Goal: Use online tool/utility: Utilize a website feature to perform a specific function

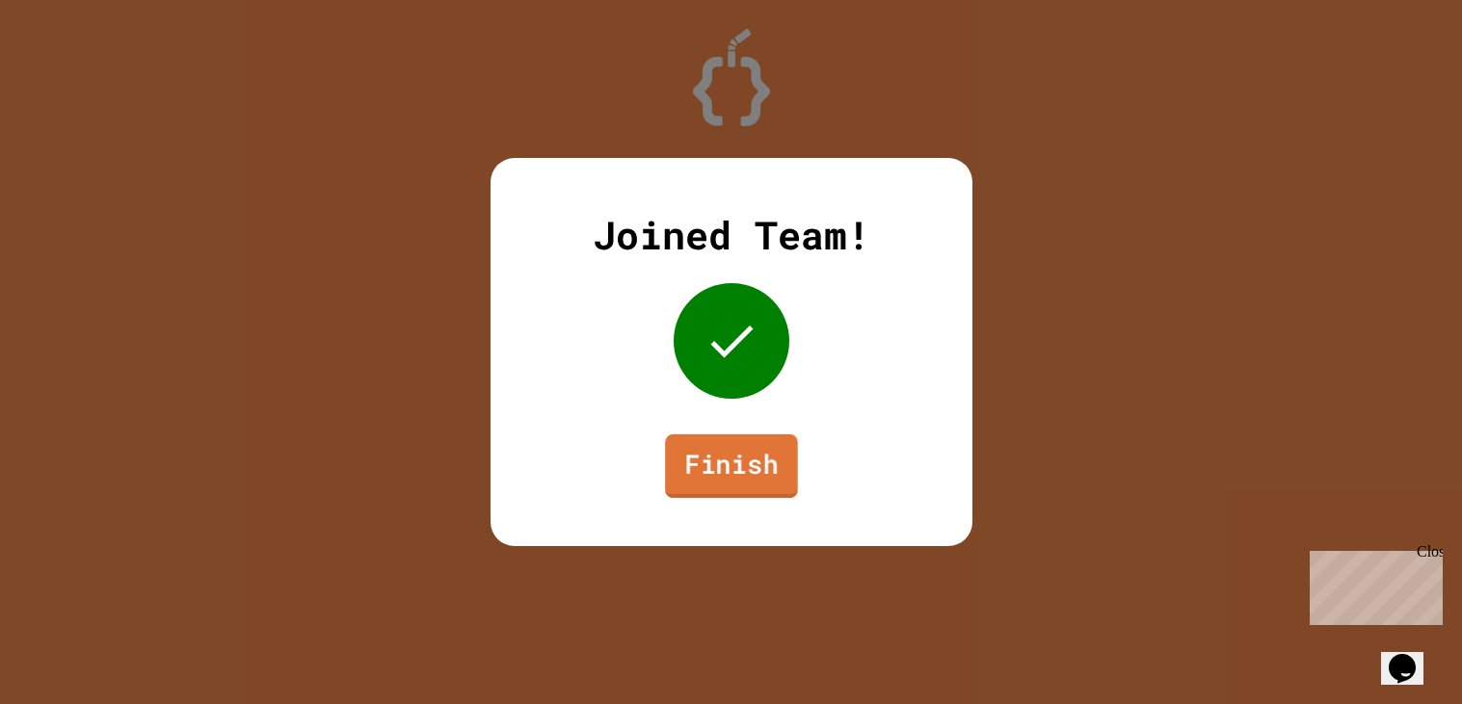
click at [707, 483] on link "Finish" at bounding box center [731, 467] width 133 height 64
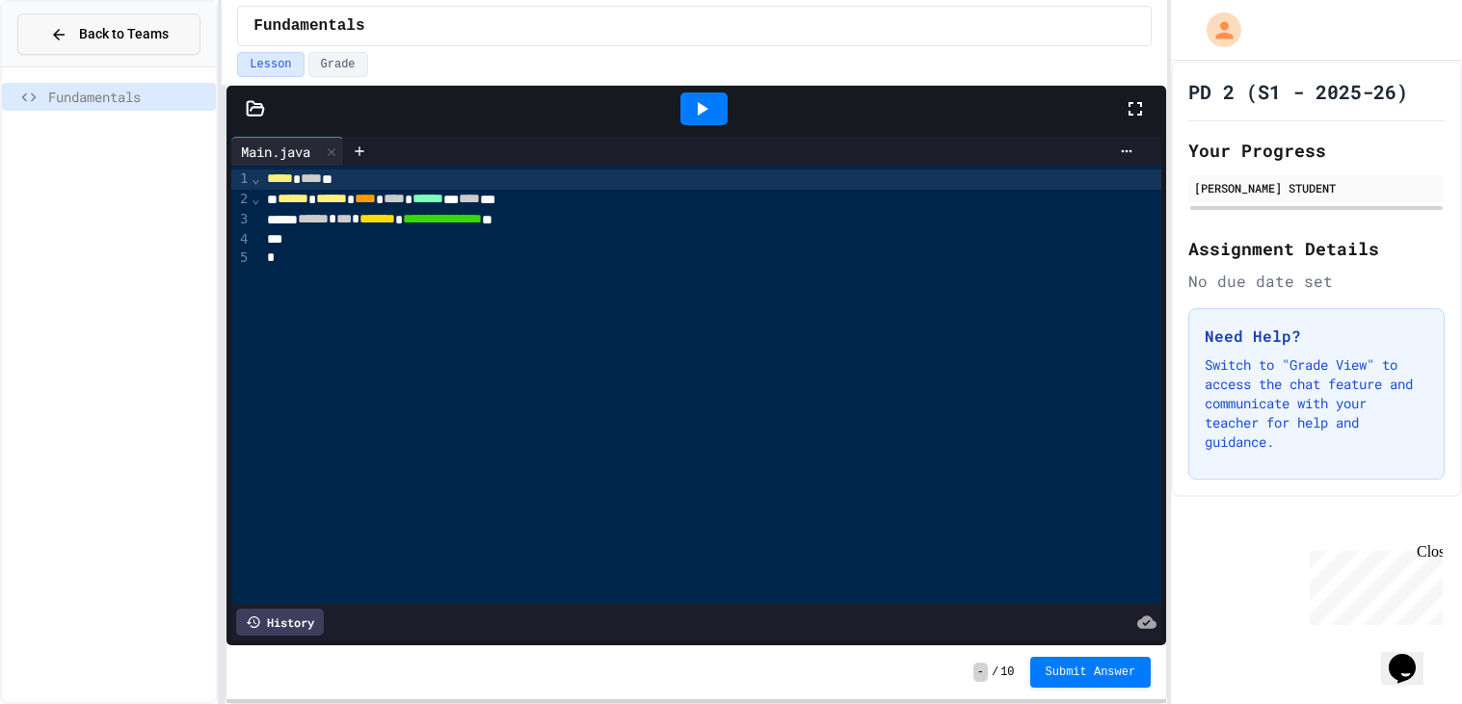
click at [152, 31] on span "Back to Teams" at bounding box center [124, 34] width 90 height 20
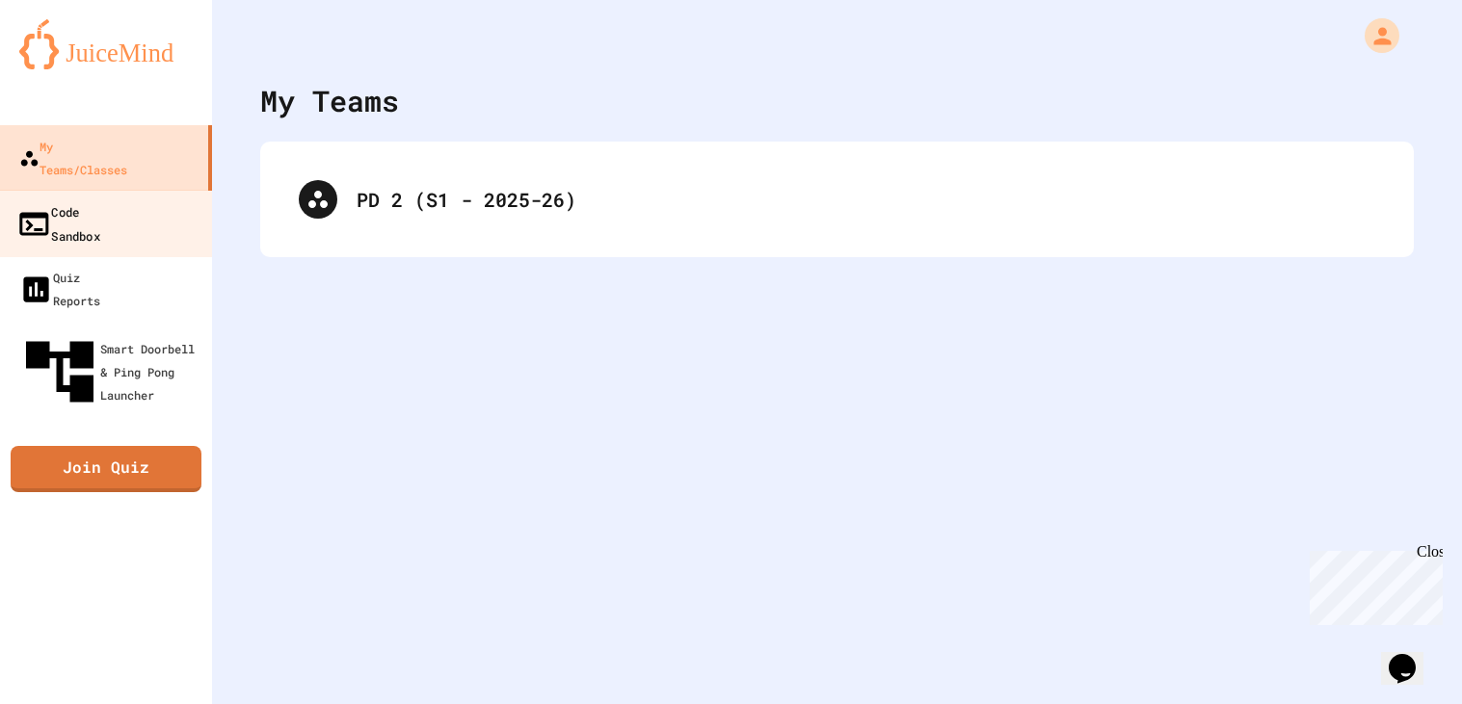
click at [93, 199] on div "Code Sandbox" at bounding box center [58, 222] width 84 height 47
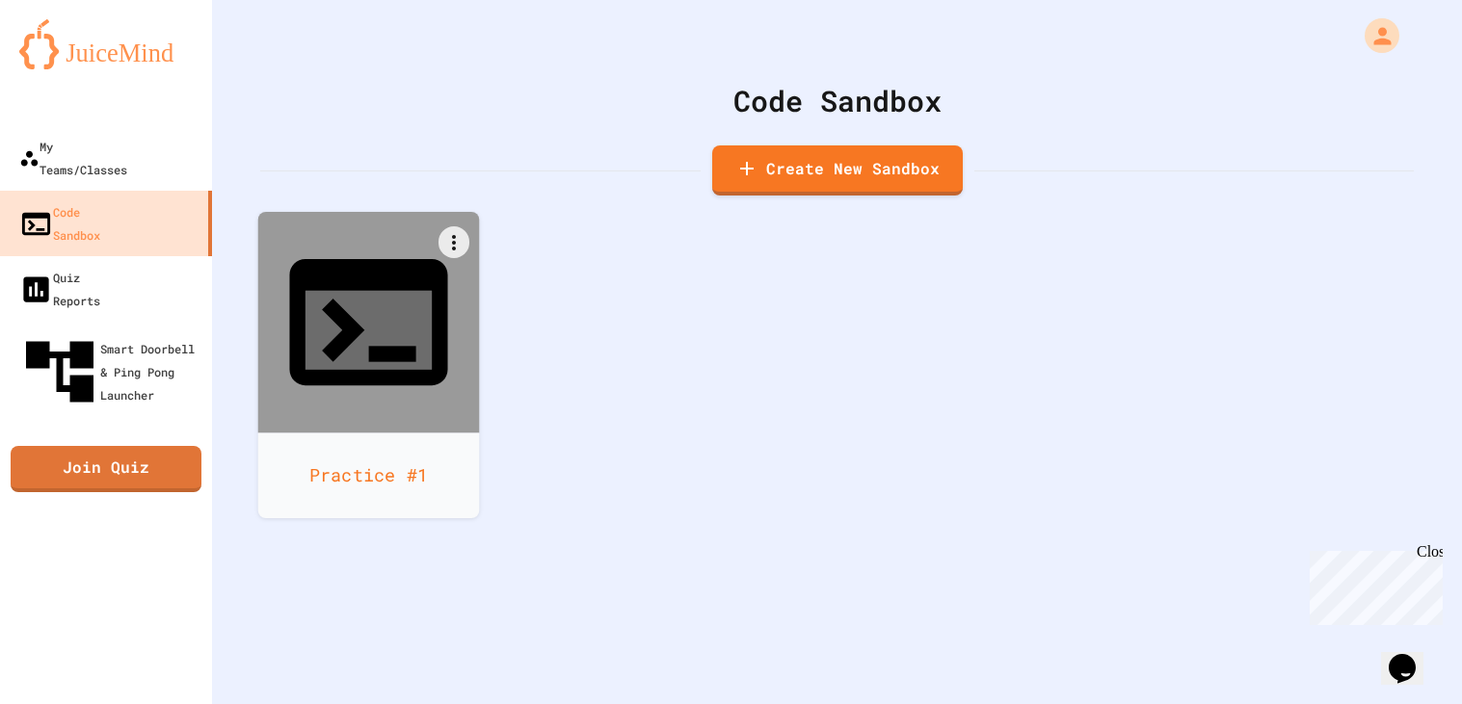
click at [427, 278] on div at bounding box center [369, 323] width 222 height 222
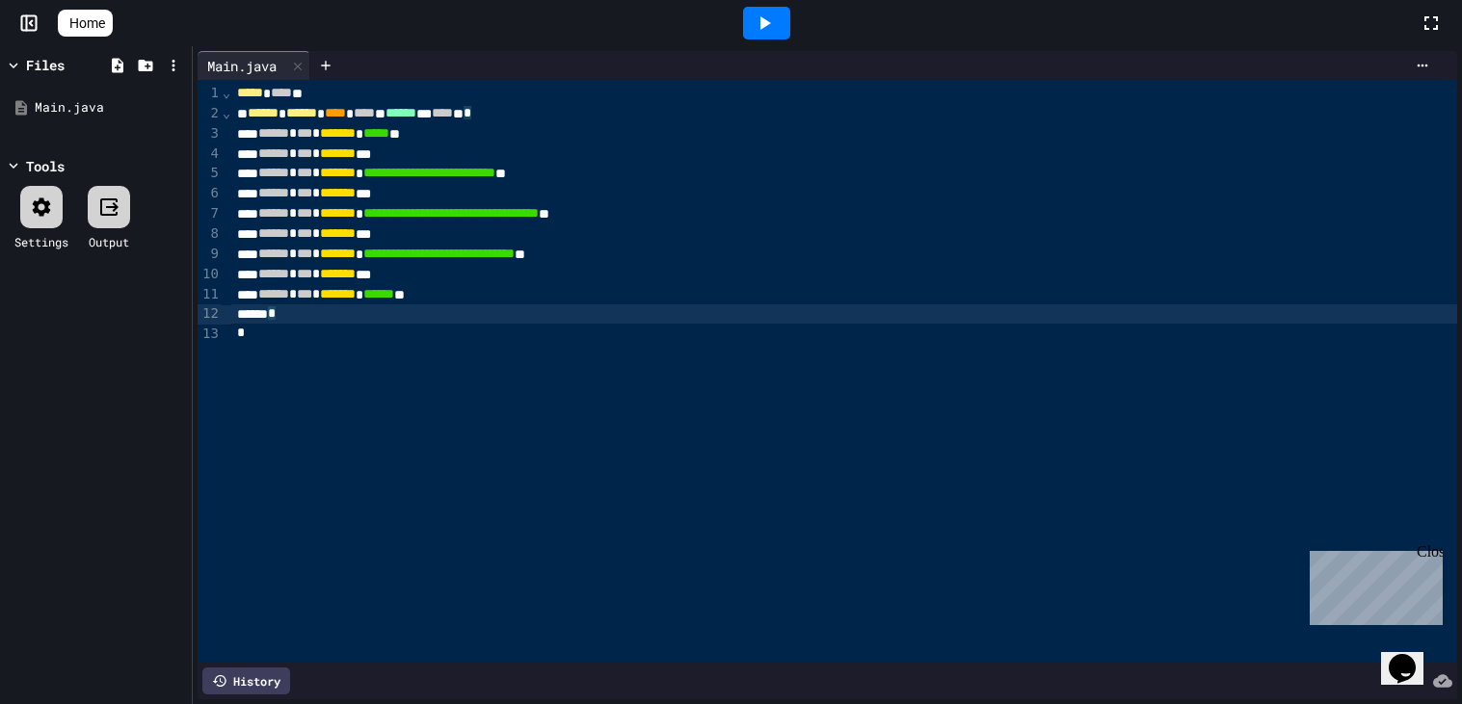
click at [506, 314] on div "*" at bounding box center [844, 313] width 1226 height 19
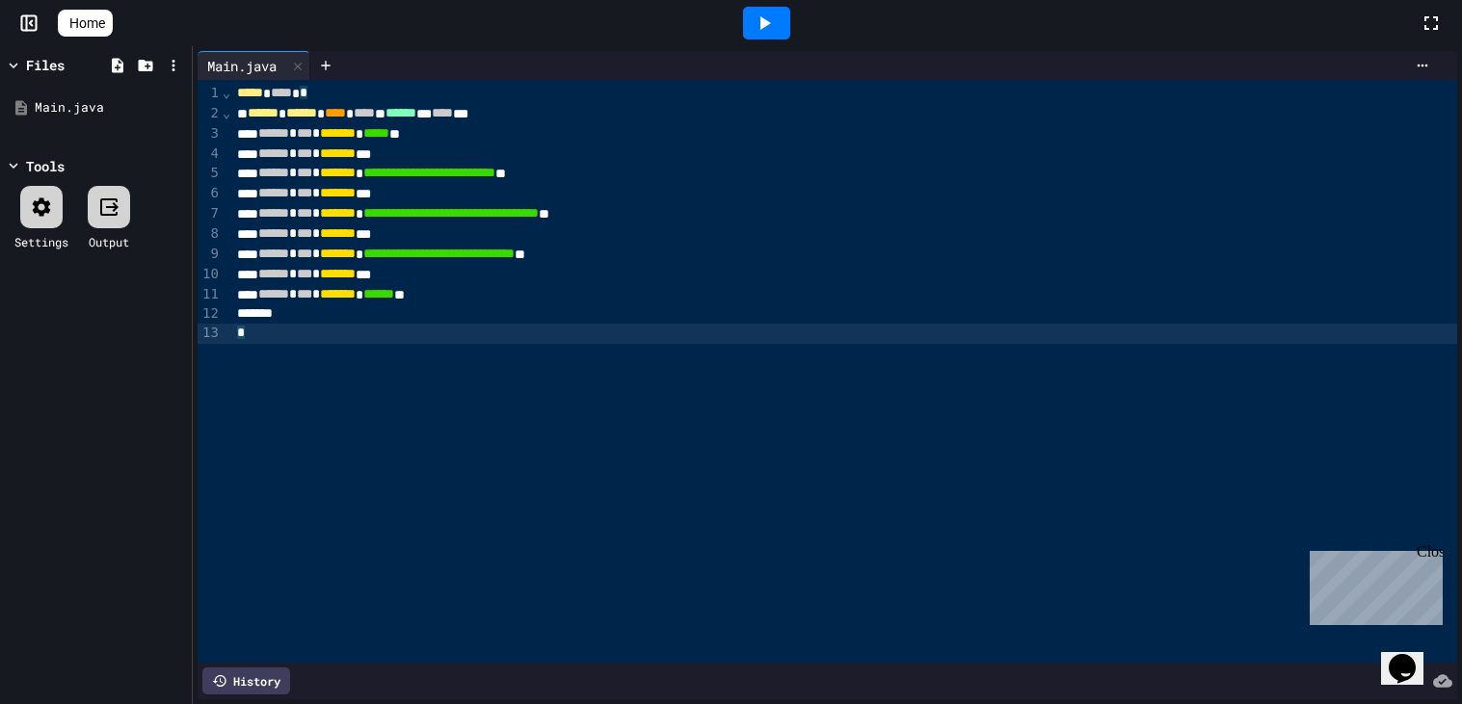
click at [526, 335] on div "*" at bounding box center [844, 334] width 1226 height 20
click at [1418, 58] on icon at bounding box center [1422, 65] width 15 height 15
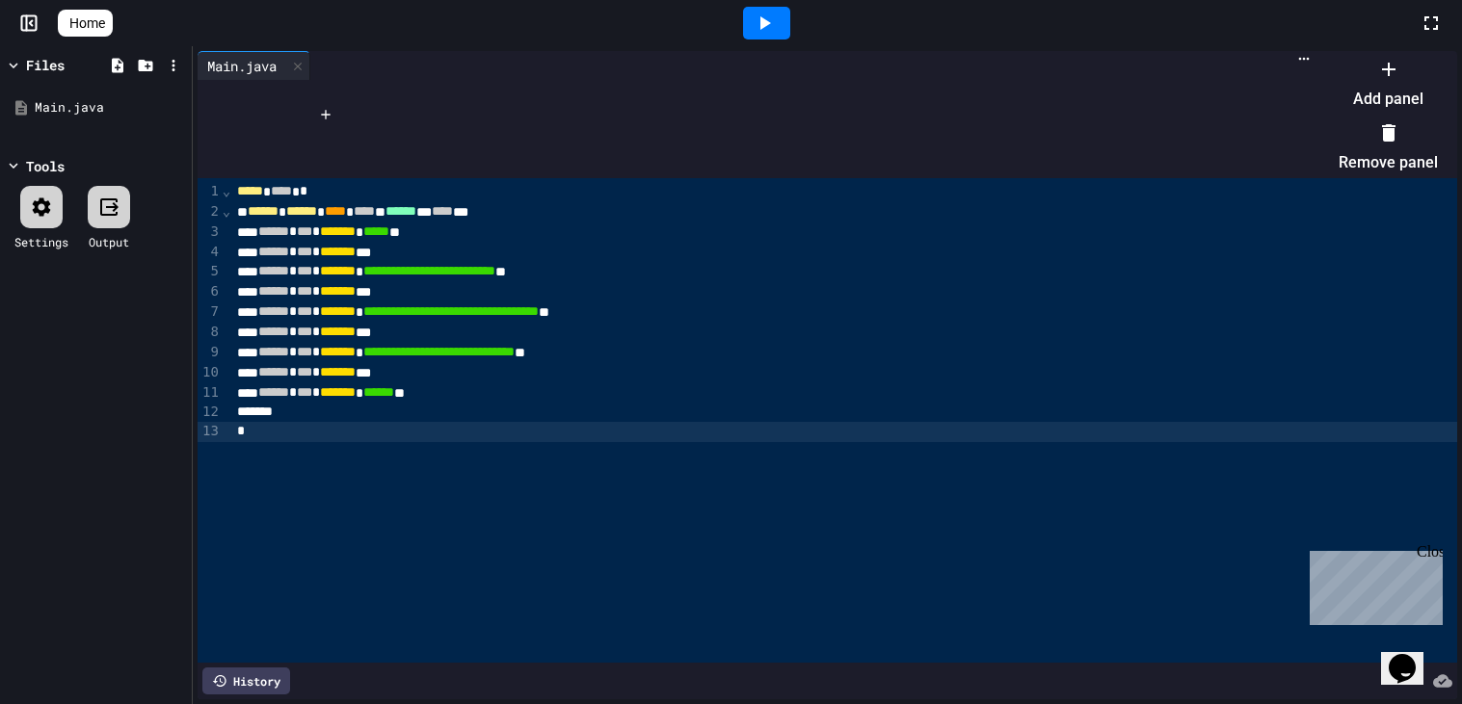
click at [1338, 84] on div at bounding box center [1387, 68] width 99 height 31
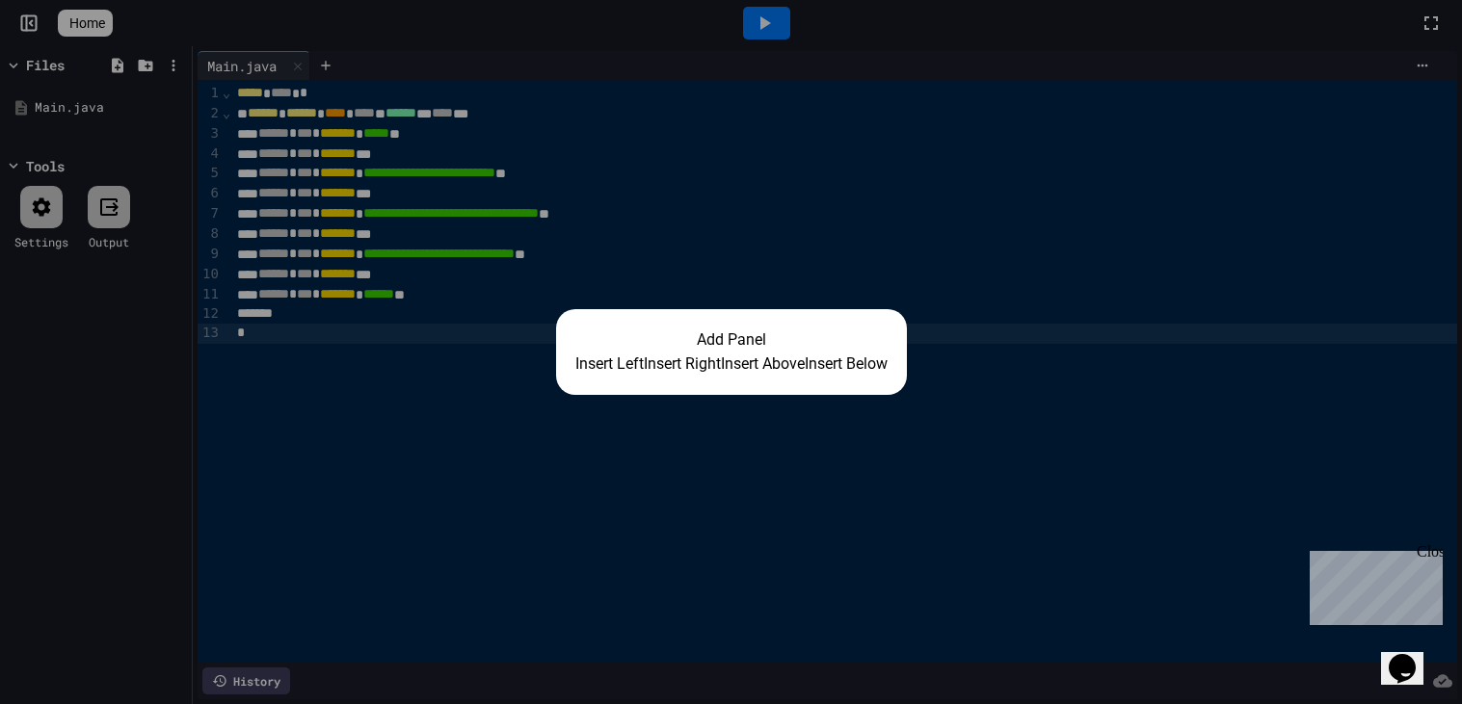
click at [841, 269] on div "Add Panel Insert Left Insert Right Insert Above Insert Below" at bounding box center [731, 352] width 1462 height 704
click at [855, 373] on button "Insert Below" at bounding box center [846, 364] width 83 height 23
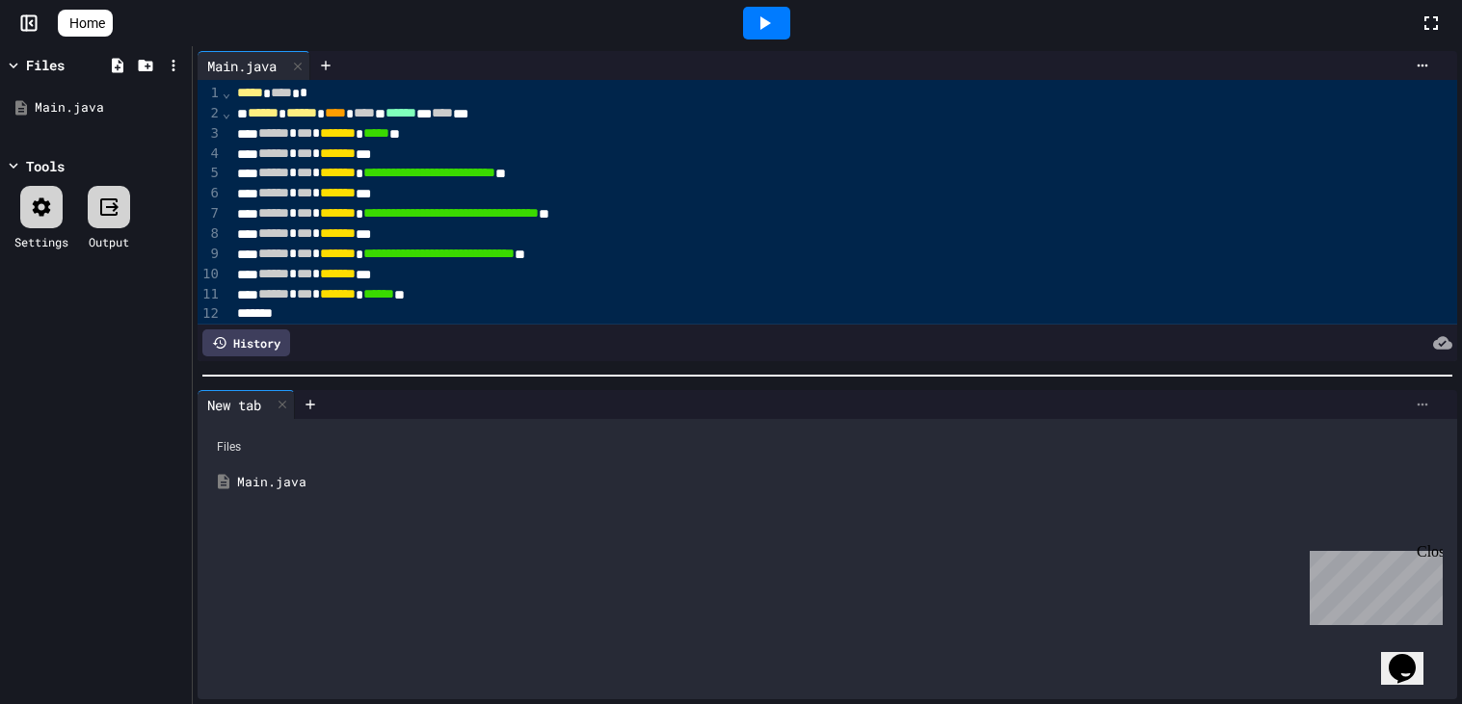
click at [1407, 398] on div at bounding box center [1422, 404] width 31 height 15
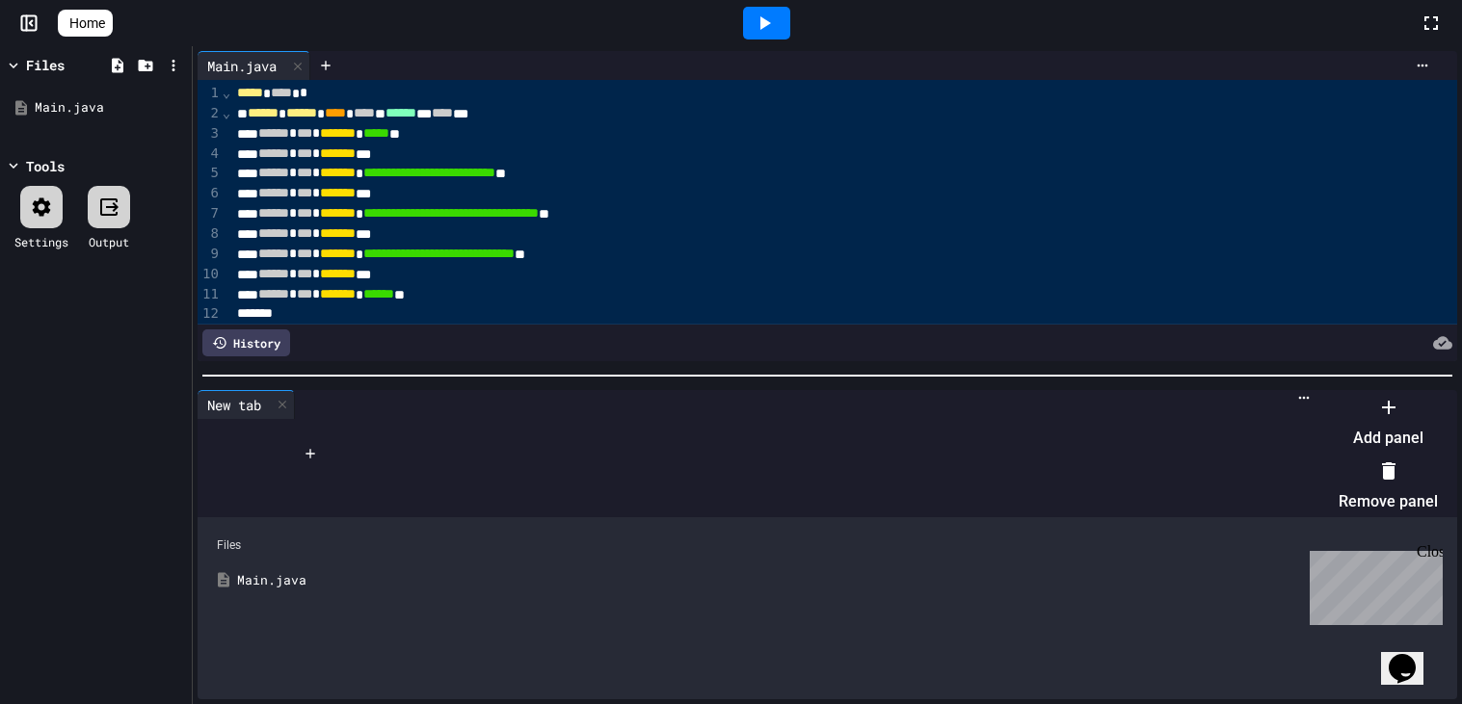
click at [1377, 474] on li "Remove panel" at bounding box center [1387, 487] width 99 height 62
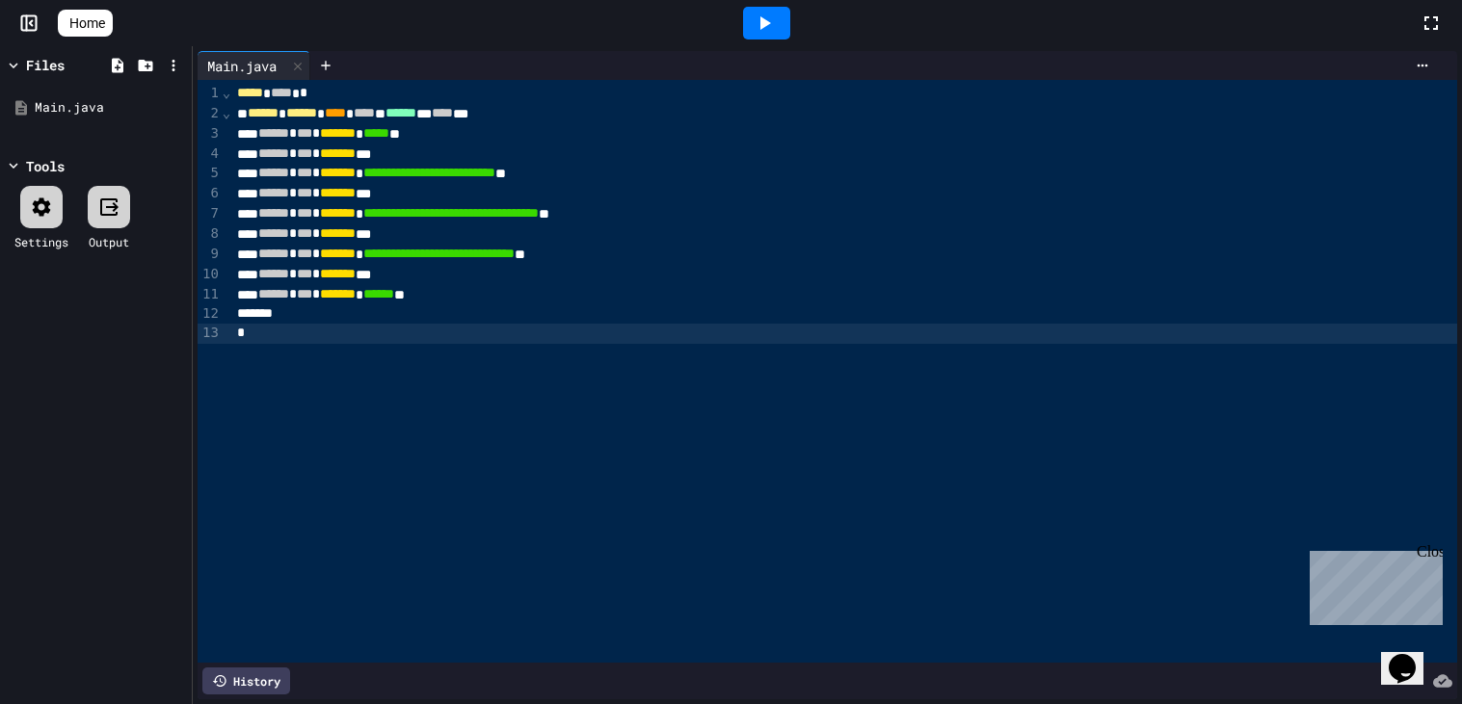
click at [49, 223] on div at bounding box center [41, 207] width 42 height 42
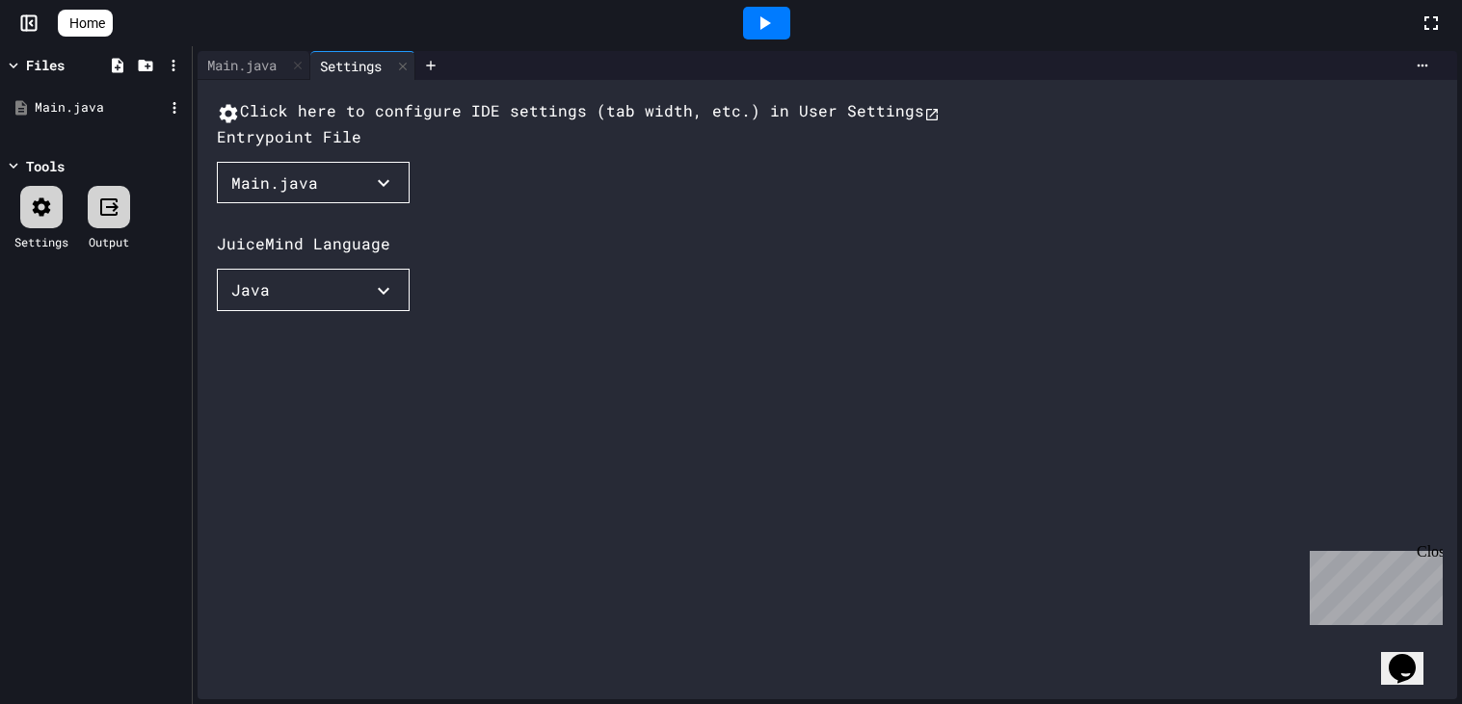
click at [72, 114] on div "Main.java" at bounding box center [99, 107] width 129 height 19
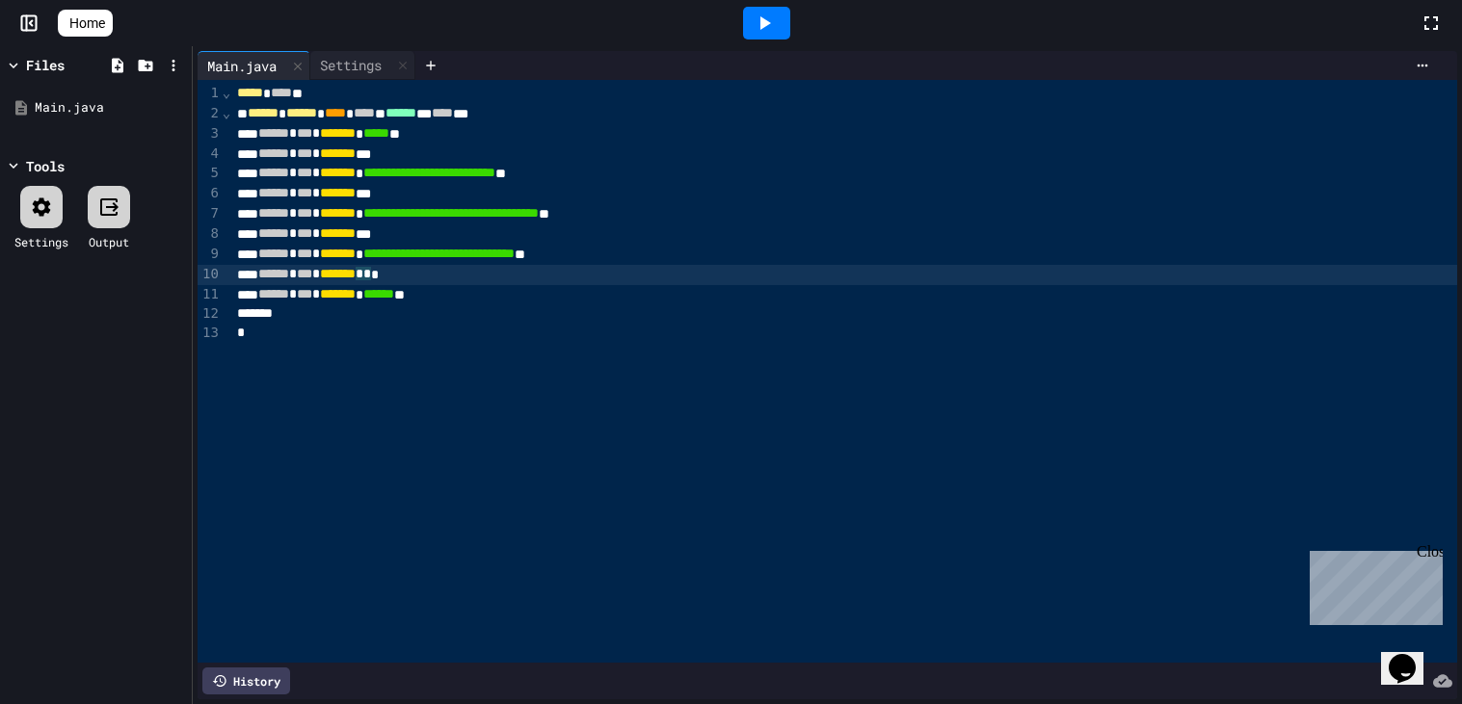
click at [425, 276] on div "****** * *** * ******* * * *" at bounding box center [844, 275] width 1226 height 20
click at [772, 37] on div at bounding box center [766, 23] width 47 height 33
